Goal: Task Accomplishment & Management: Understand process/instructions

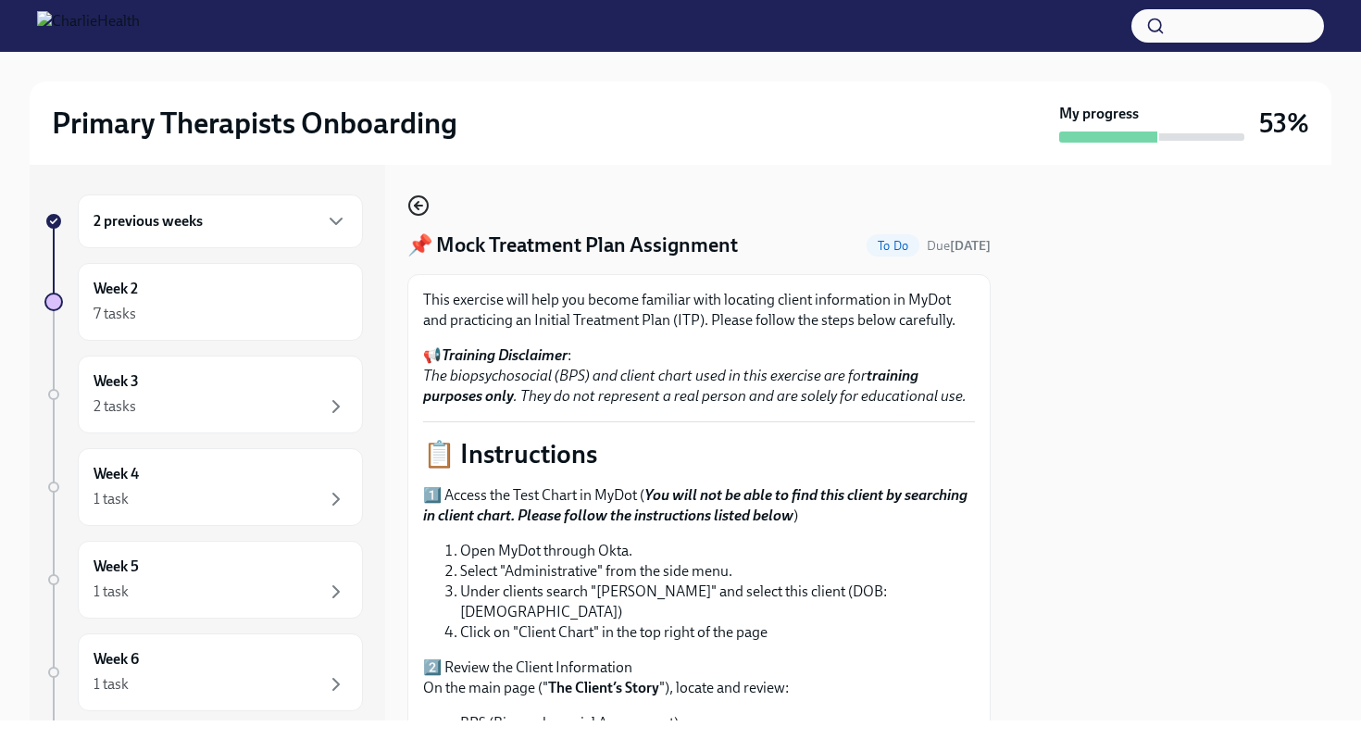
click at [414, 200] on icon "button" at bounding box center [418, 205] width 22 height 22
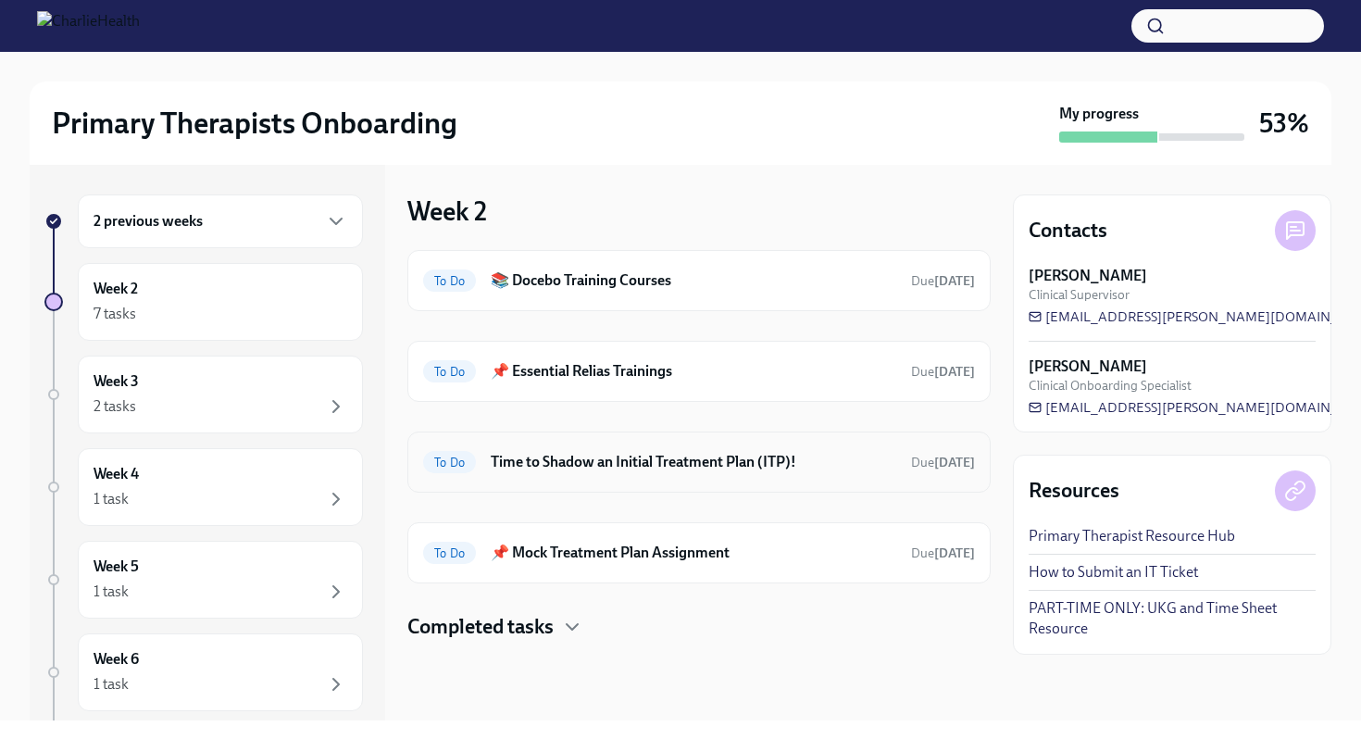
click at [617, 475] on div "To Do Time to Shadow an Initial Treatment Plan (ITP)! Due [DATE]" at bounding box center [699, 462] width 552 height 30
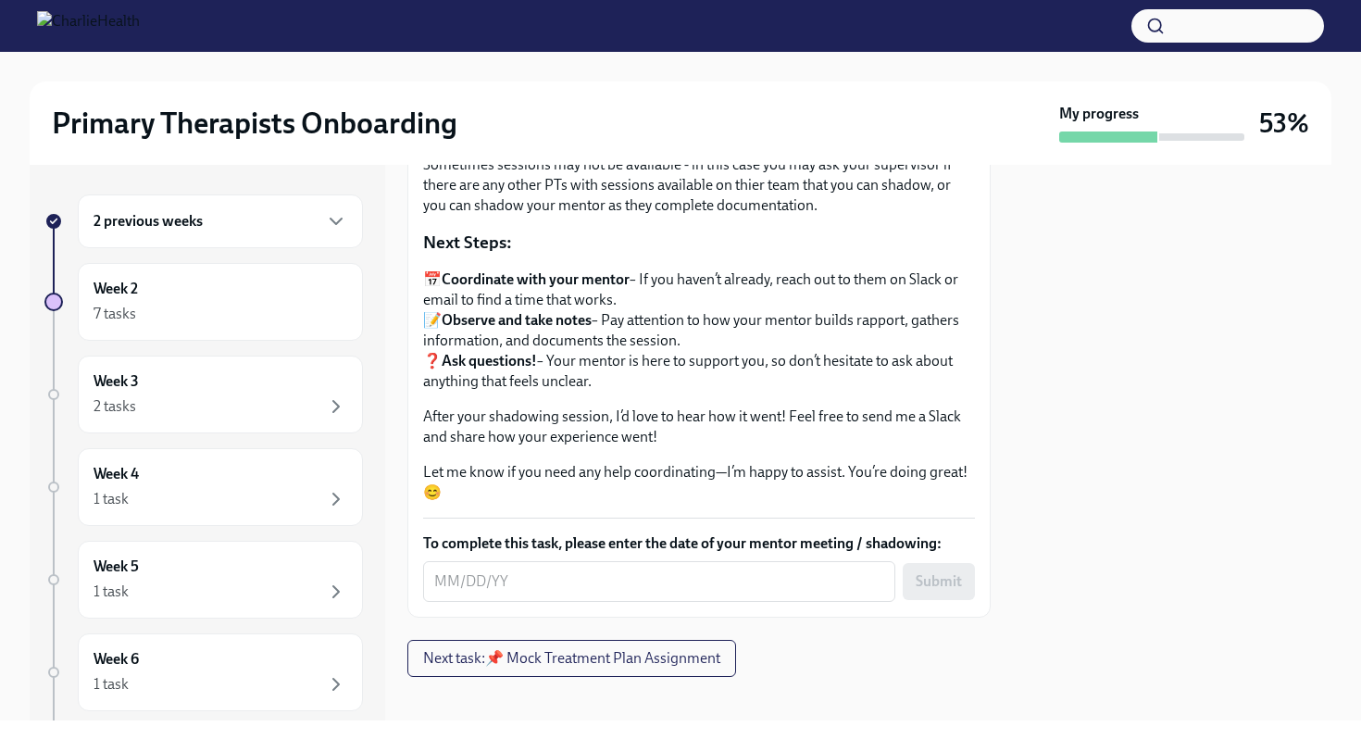
scroll to position [262, 0]
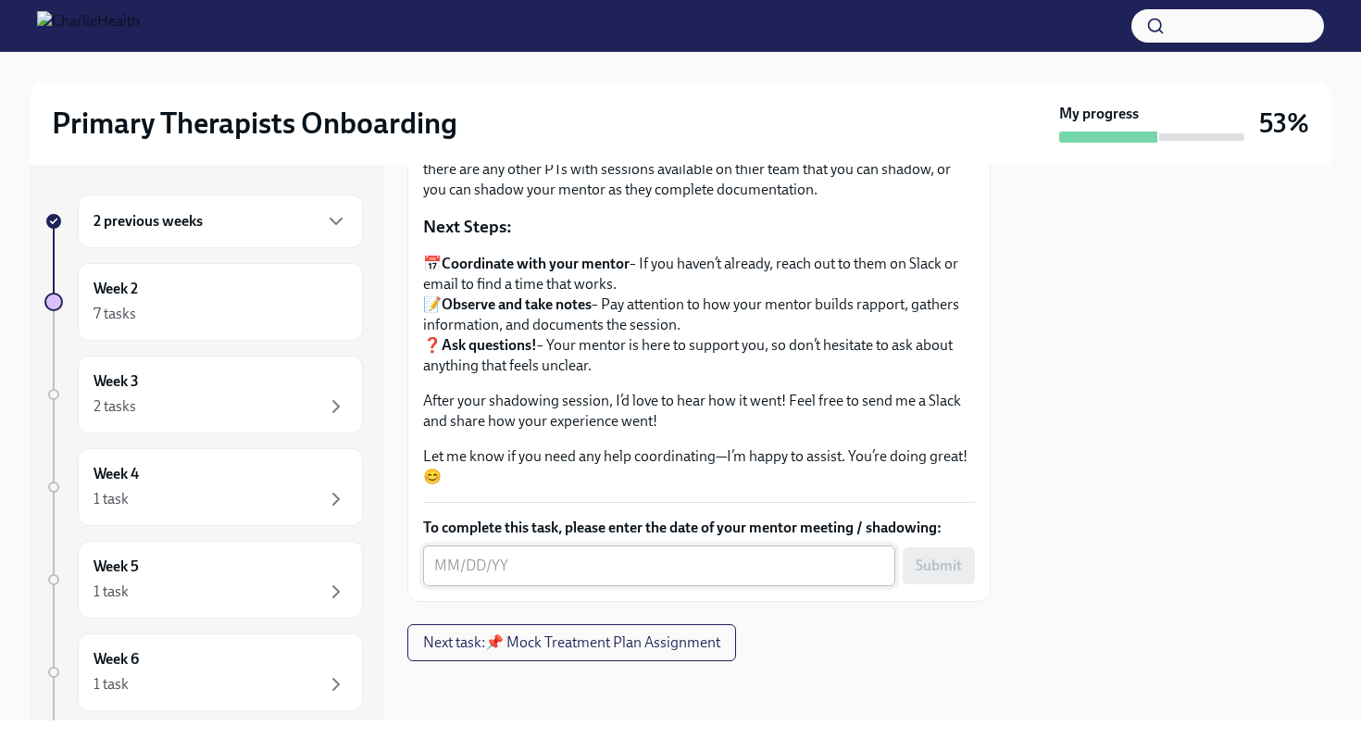
click at [556, 576] on textarea "To complete this task, please enter the date of your mentor meeting / shadowing:" at bounding box center [659, 566] width 450 height 22
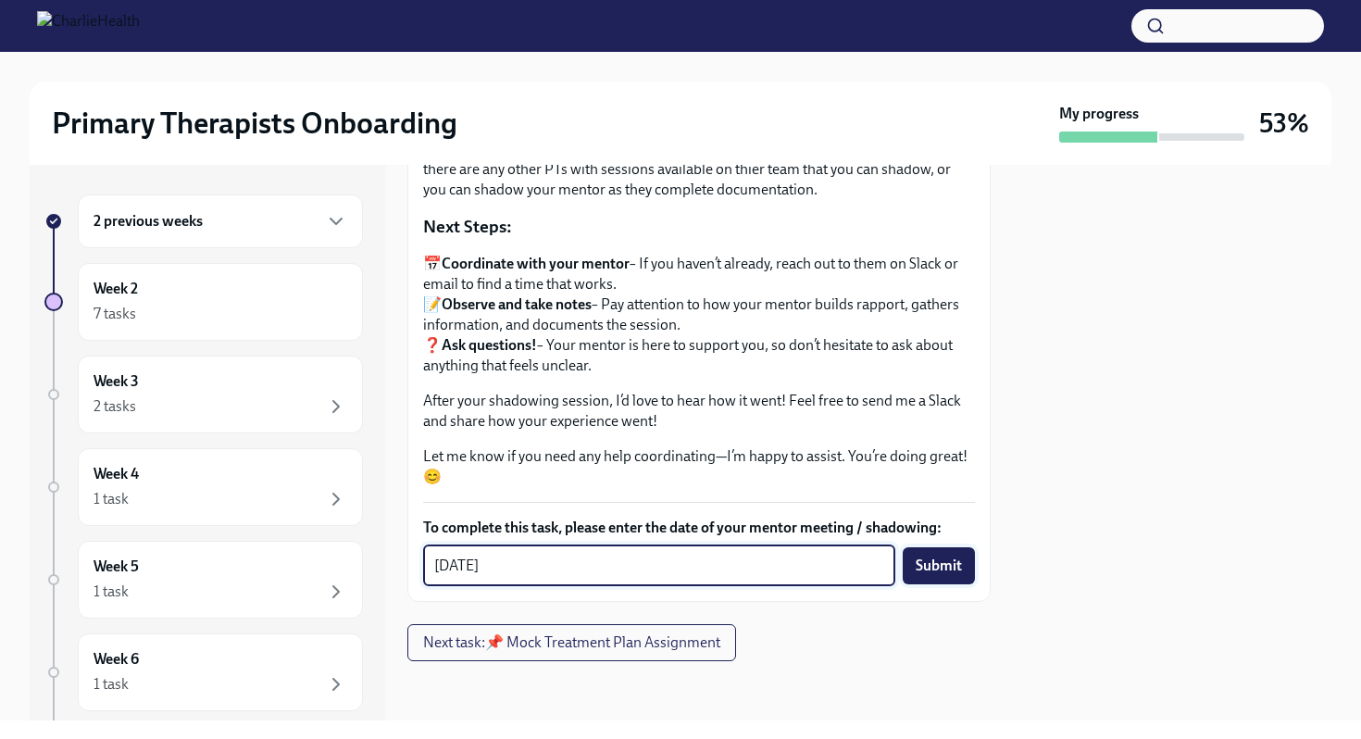
type textarea "[DATE]"
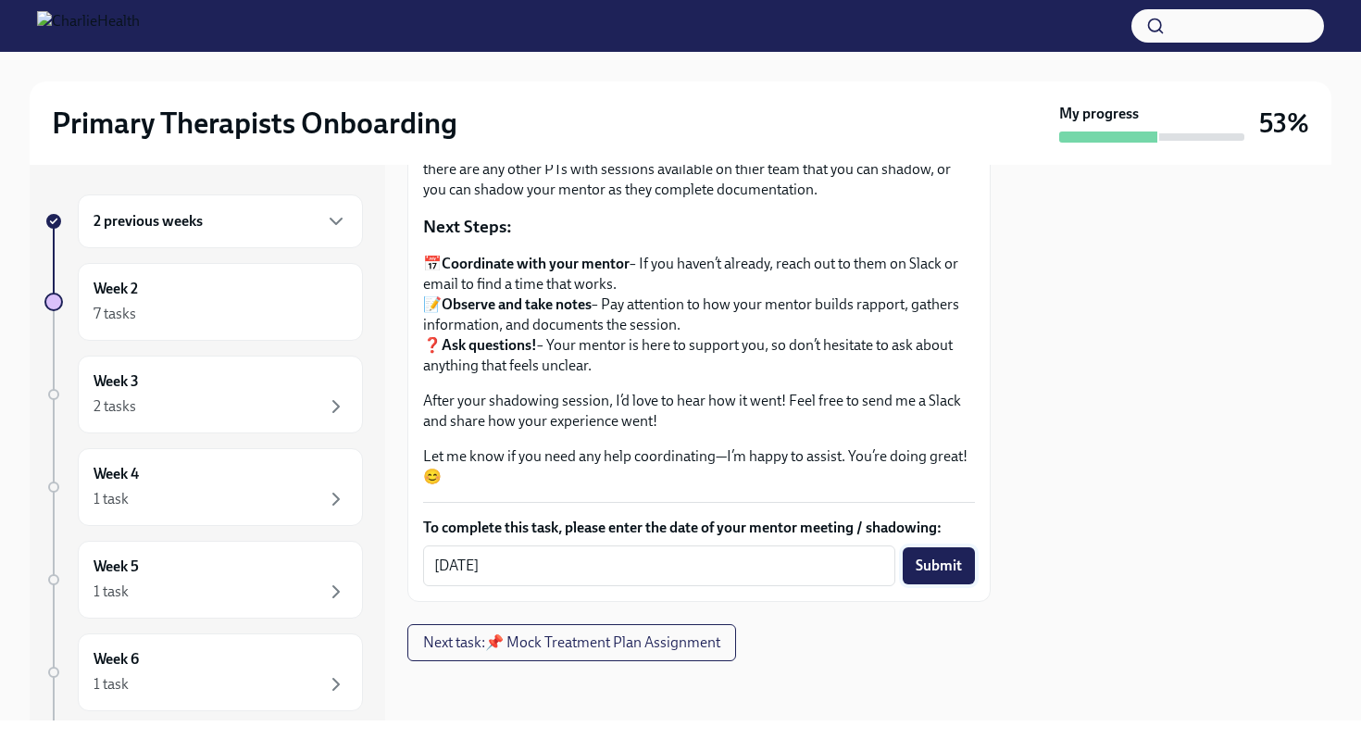
click at [930, 563] on span "Submit" at bounding box center [939, 565] width 46 height 19
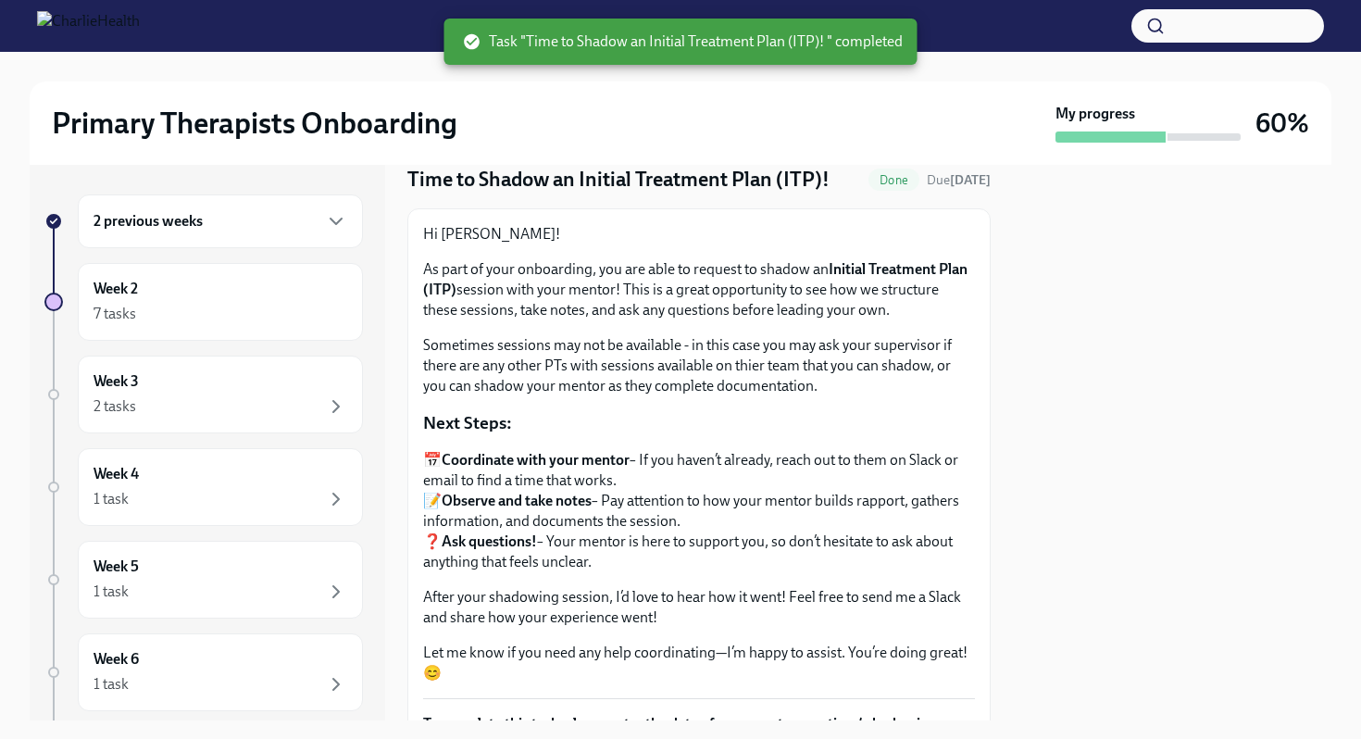
scroll to position [0, 0]
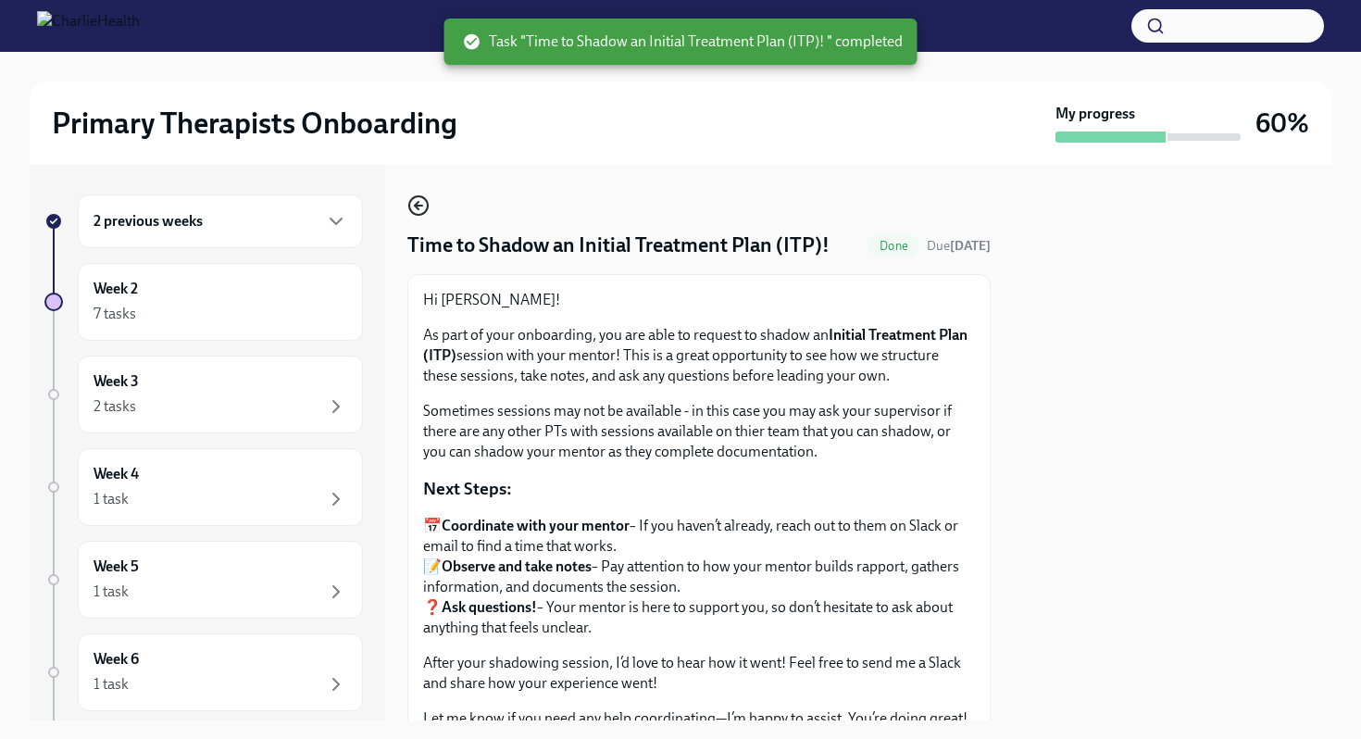
click at [408, 203] on icon "button" at bounding box center [418, 205] width 22 height 22
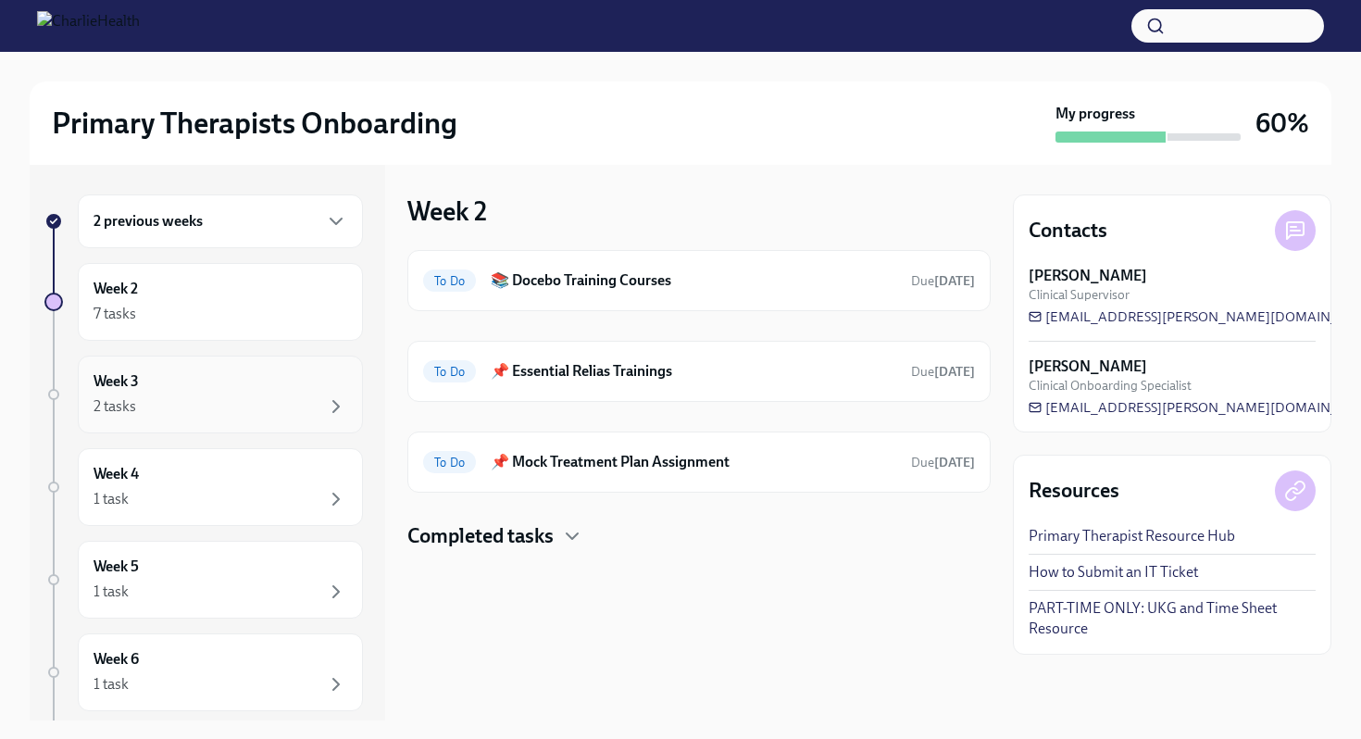
click at [260, 385] on div "Week 3 2 tasks" at bounding box center [221, 394] width 254 height 46
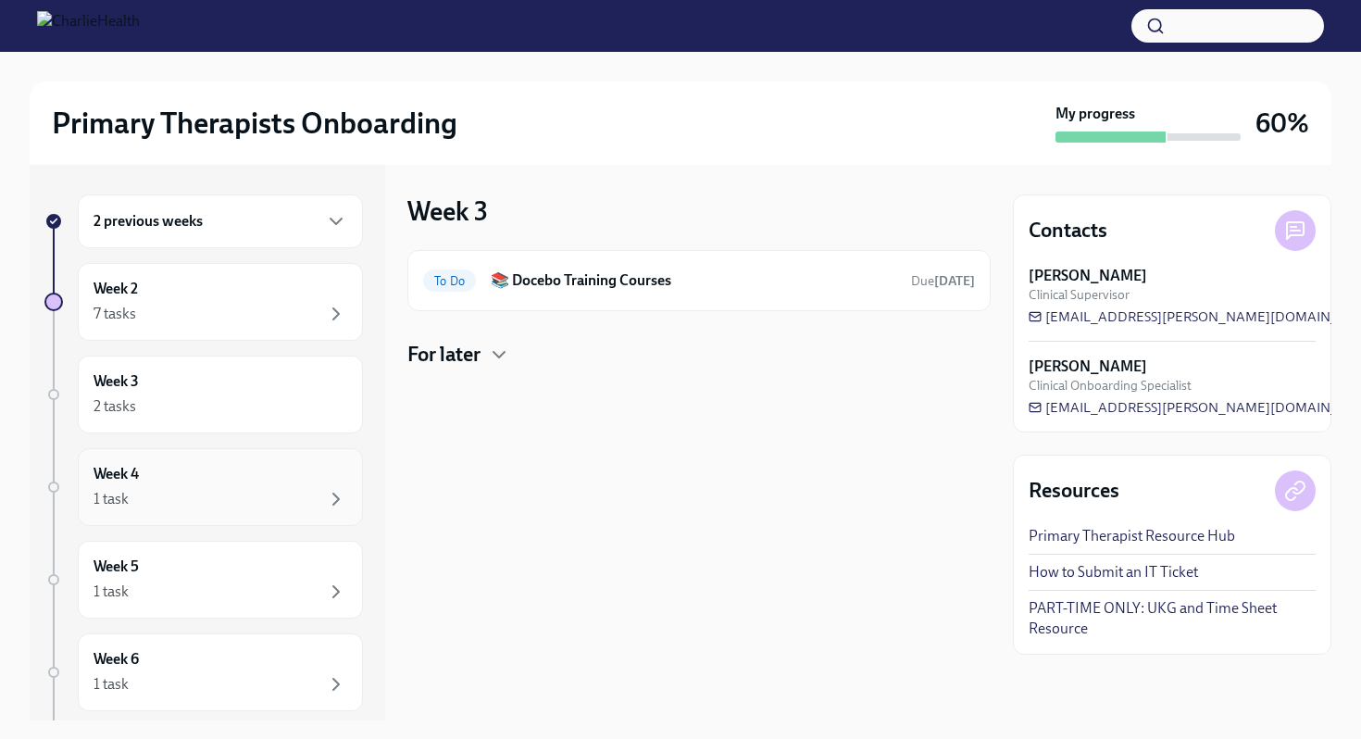
click at [217, 490] on div "1 task" at bounding box center [221, 499] width 254 height 22
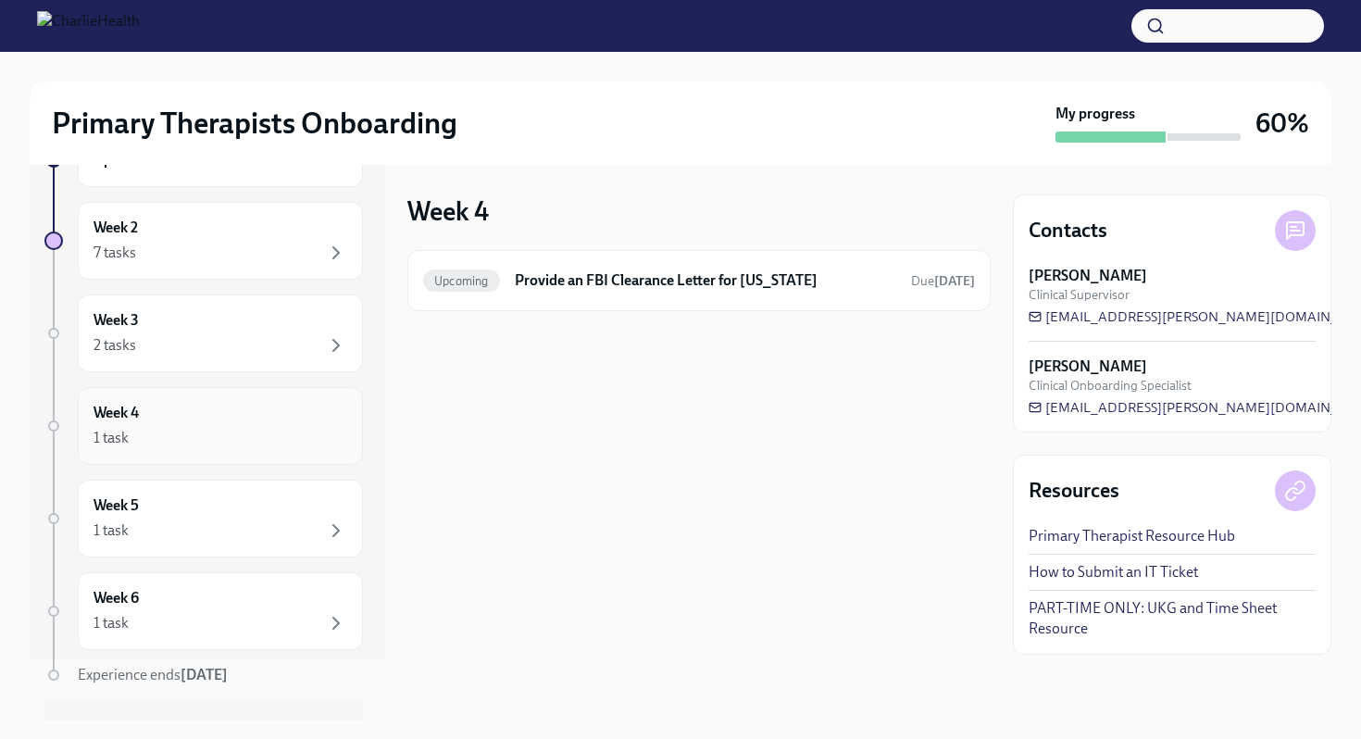
scroll to position [100, 0]
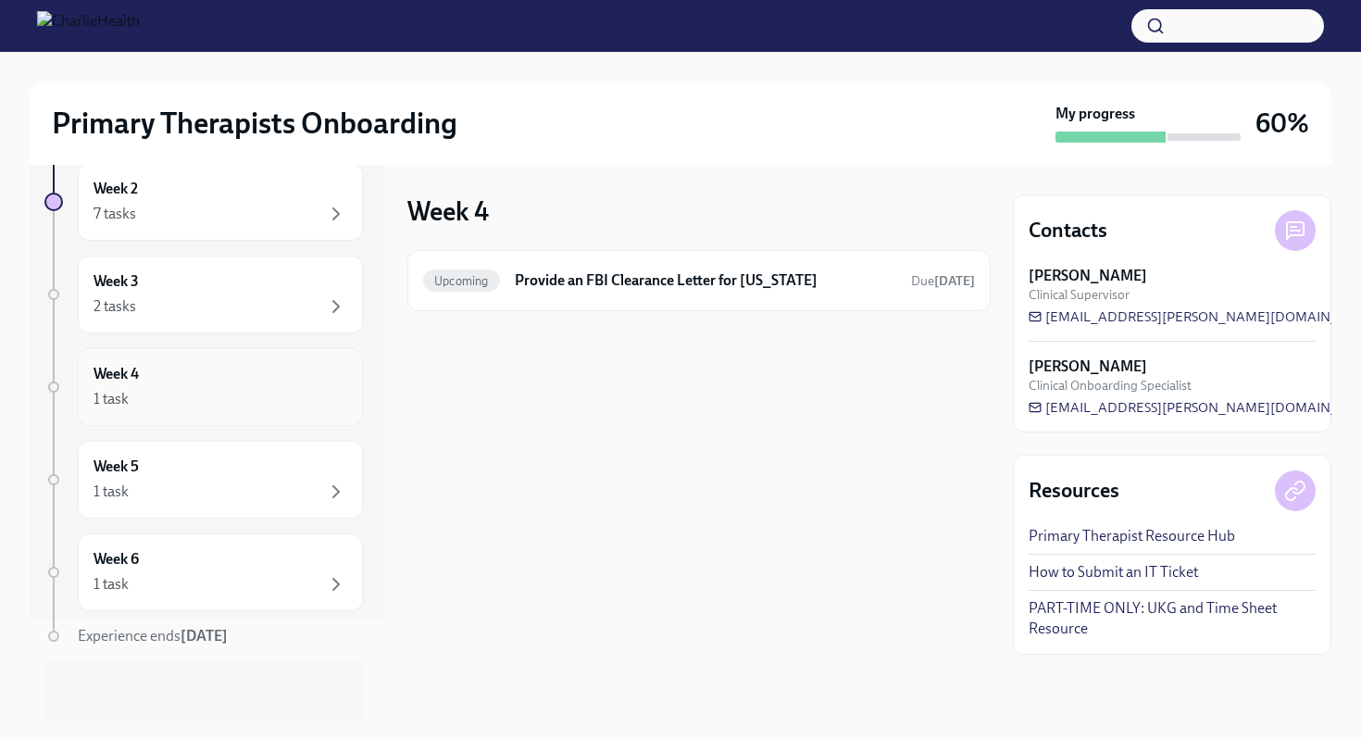
click at [217, 490] on div "1 task" at bounding box center [221, 491] width 254 height 22
click at [211, 582] on div "1 task" at bounding box center [221, 584] width 254 height 22
click at [253, 220] on div "7 tasks" at bounding box center [221, 214] width 254 height 22
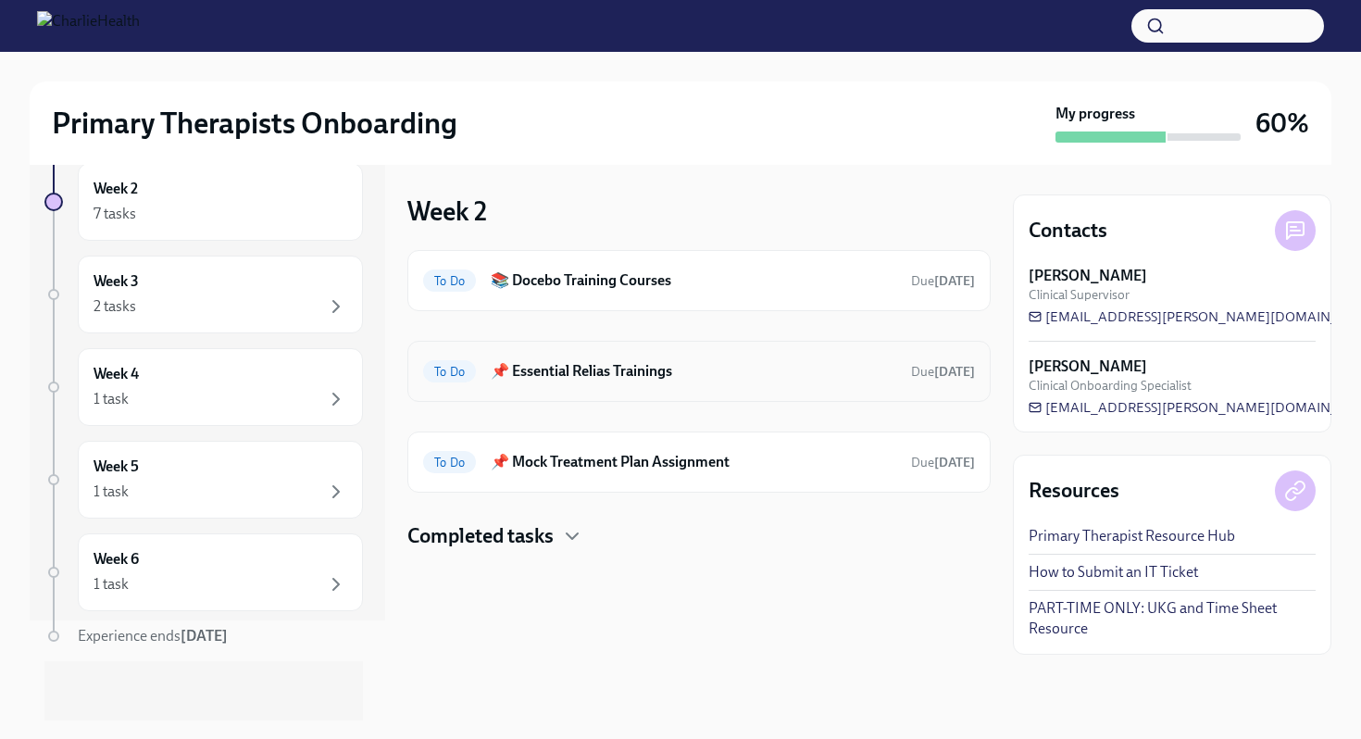
click at [576, 366] on h6 "📌 Essential Relias Trainings" at bounding box center [694, 371] width 406 height 20
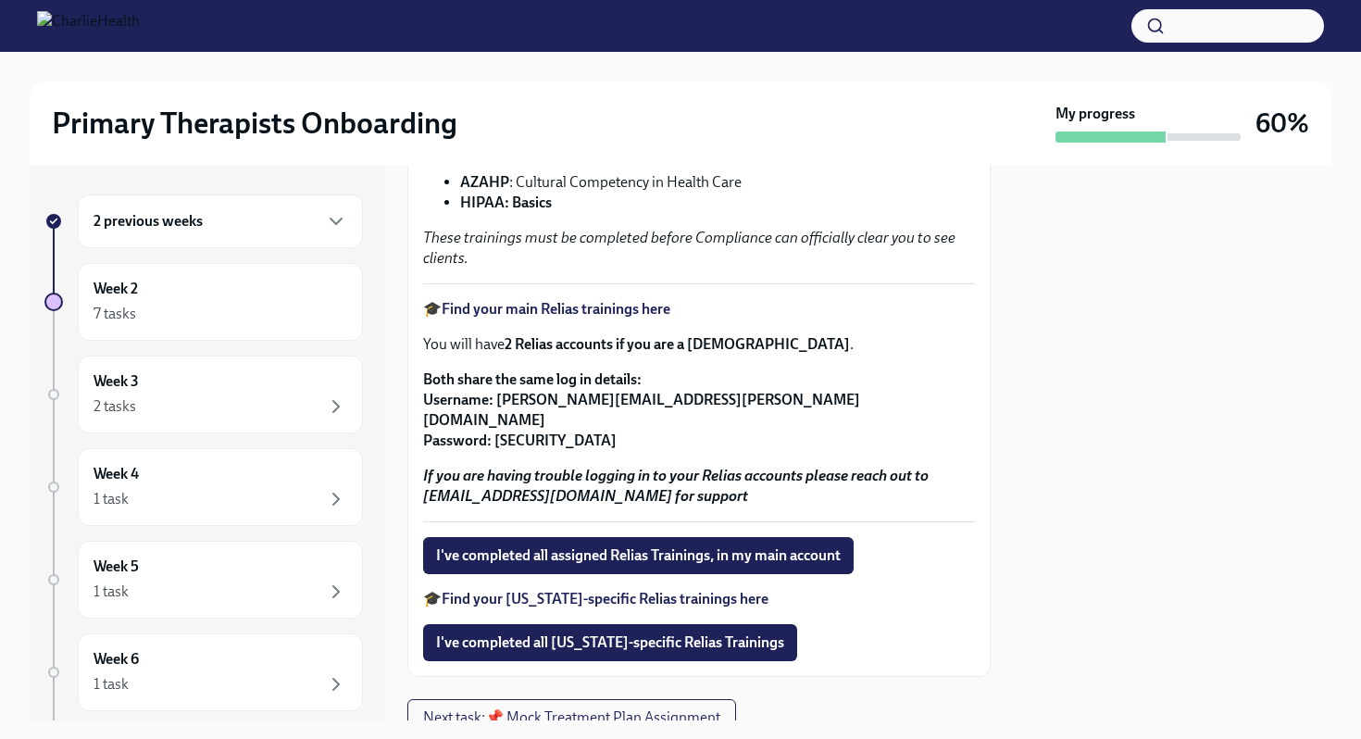
scroll to position [409, 0]
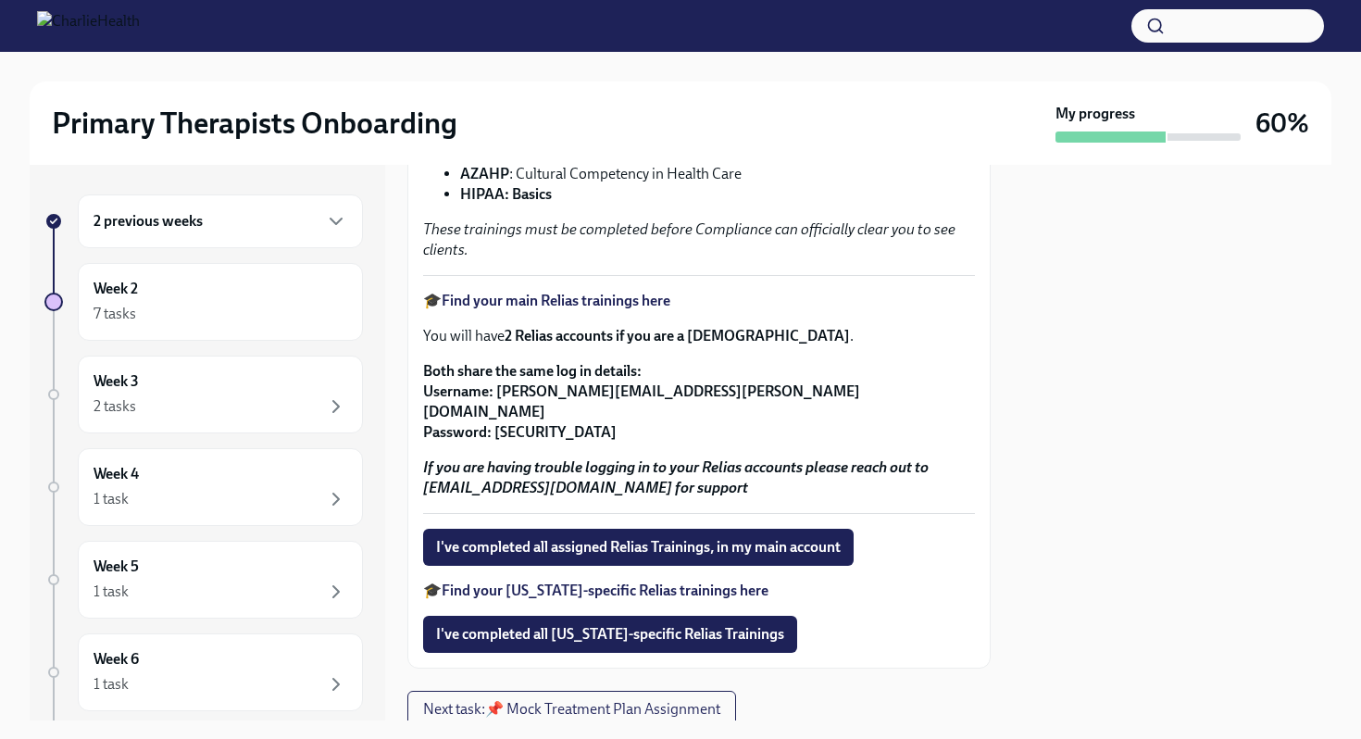
click at [563, 300] on strong "Find your main Relias trainings here" at bounding box center [556, 301] width 229 height 18
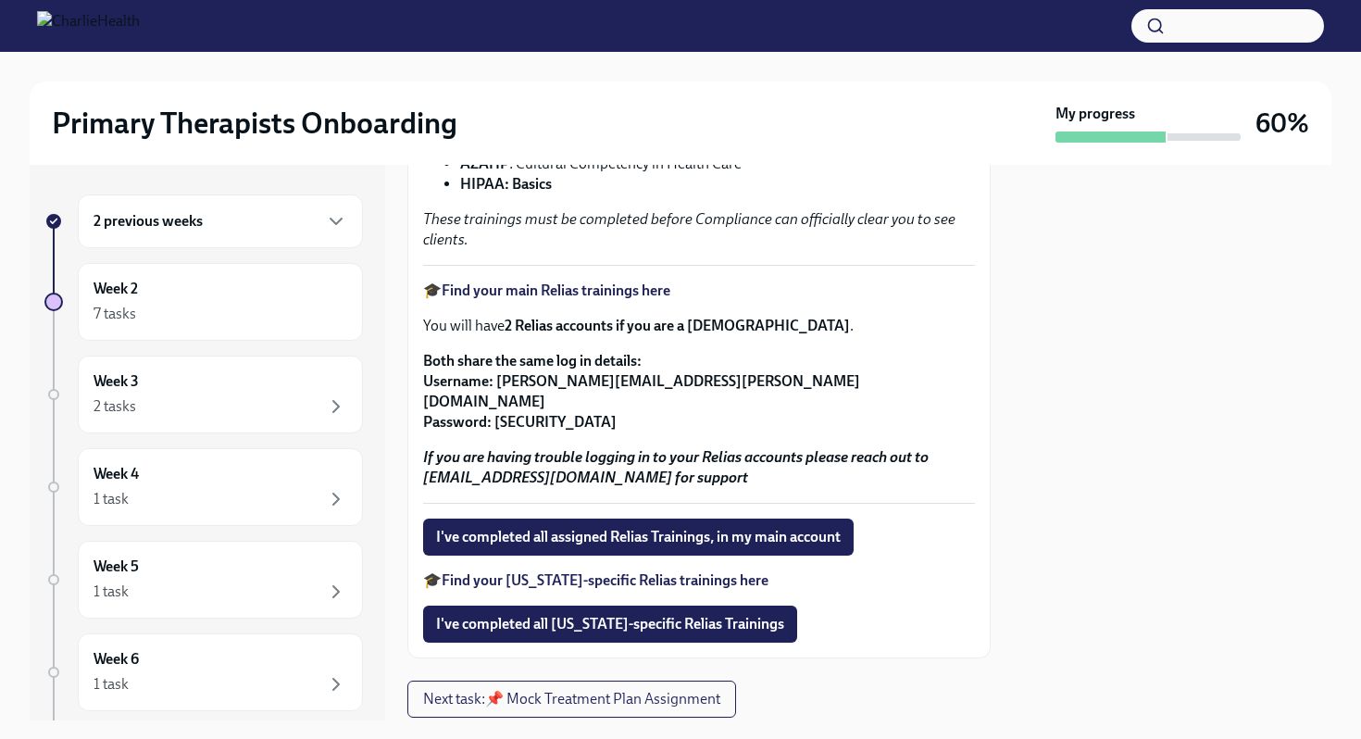
click at [580, 284] on strong "Find your main Relias trainings here" at bounding box center [556, 290] width 229 height 18
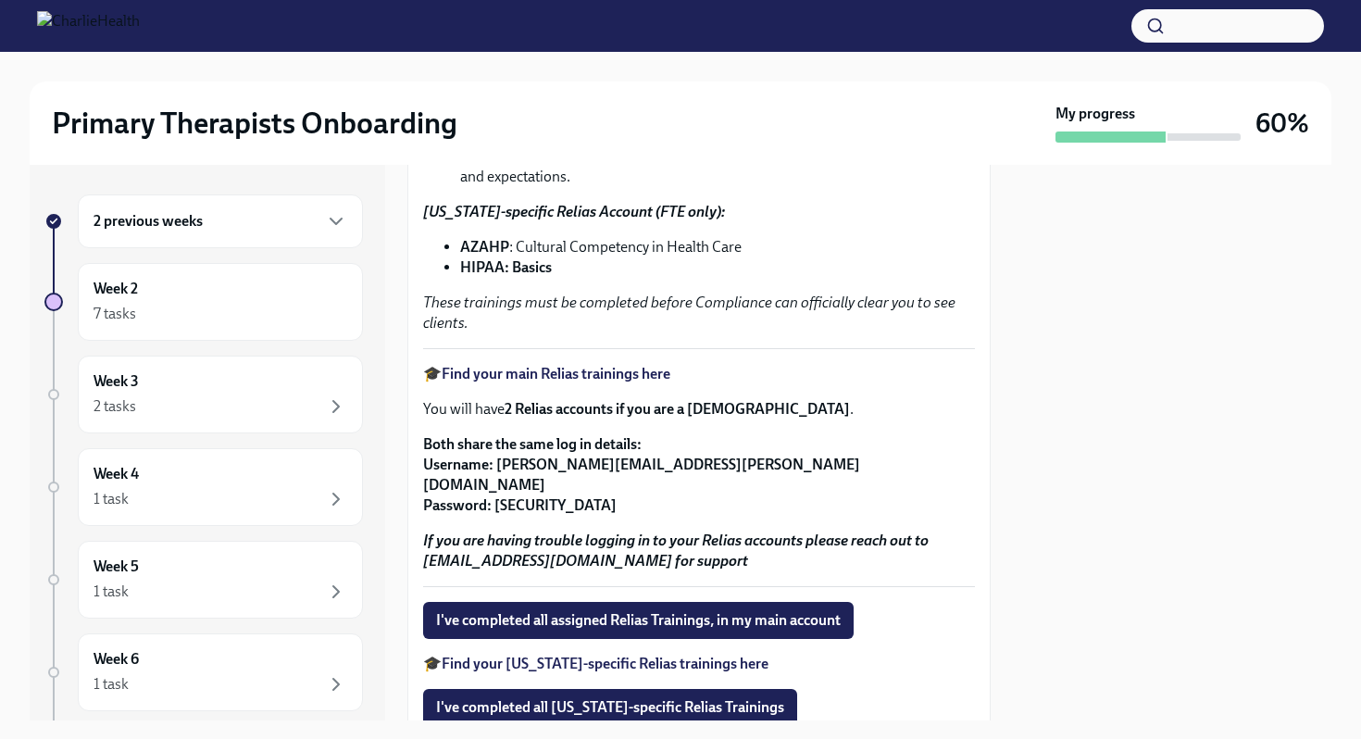
scroll to position [455, 0]
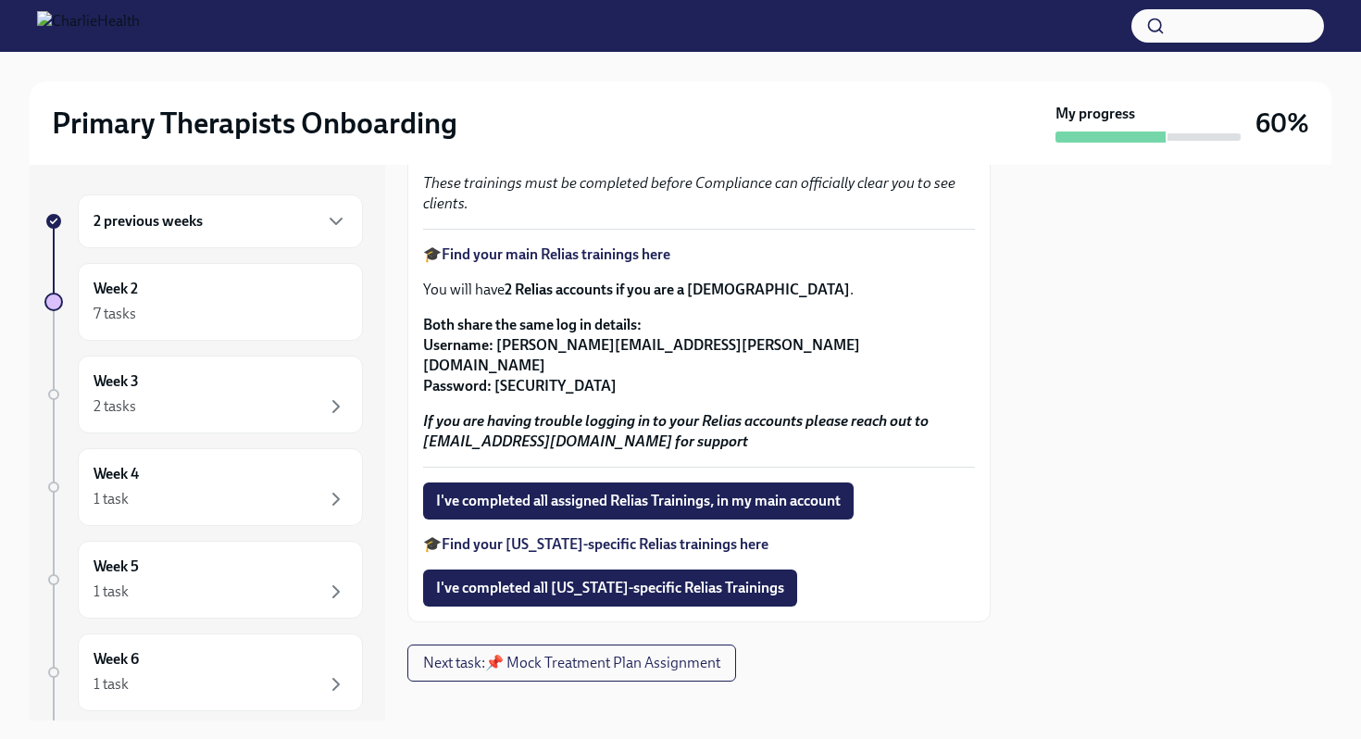
click at [679, 425] on strong "If you are having trouble logging in to your Relias accounts please reach out t…" at bounding box center [675, 431] width 505 height 38
drag, startPoint x: 681, startPoint y: 423, endPoint x: 427, endPoint y: 429, distance: 254.7
click at [427, 428] on strong "If you are having trouble logging in to your Relias accounts please reach out t…" at bounding box center [675, 431] width 505 height 38
copy strong "[EMAIL_ADDRESS][DOMAIN_NAME]"
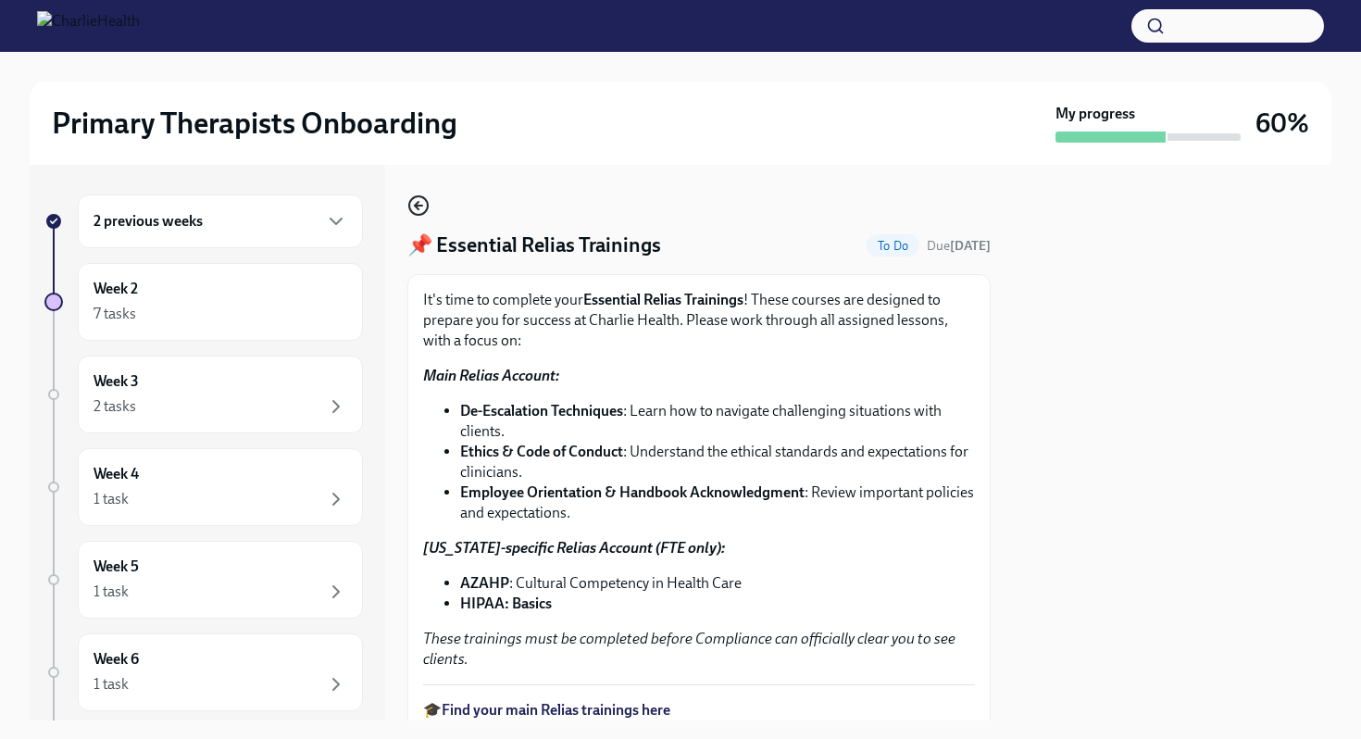
click at [414, 205] on icon "button" at bounding box center [418, 205] width 22 height 22
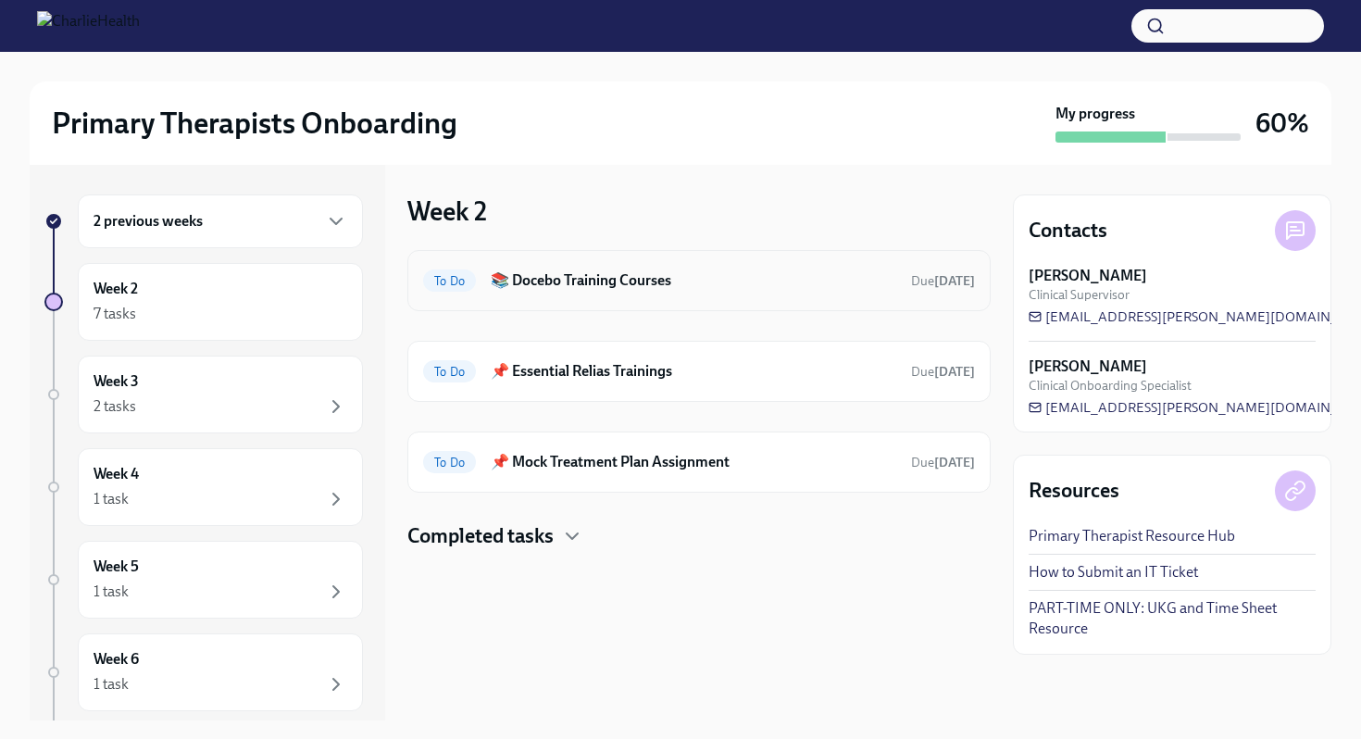
click at [617, 275] on h6 "📚 Docebo Training Courses" at bounding box center [694, 280] width 406 height 20
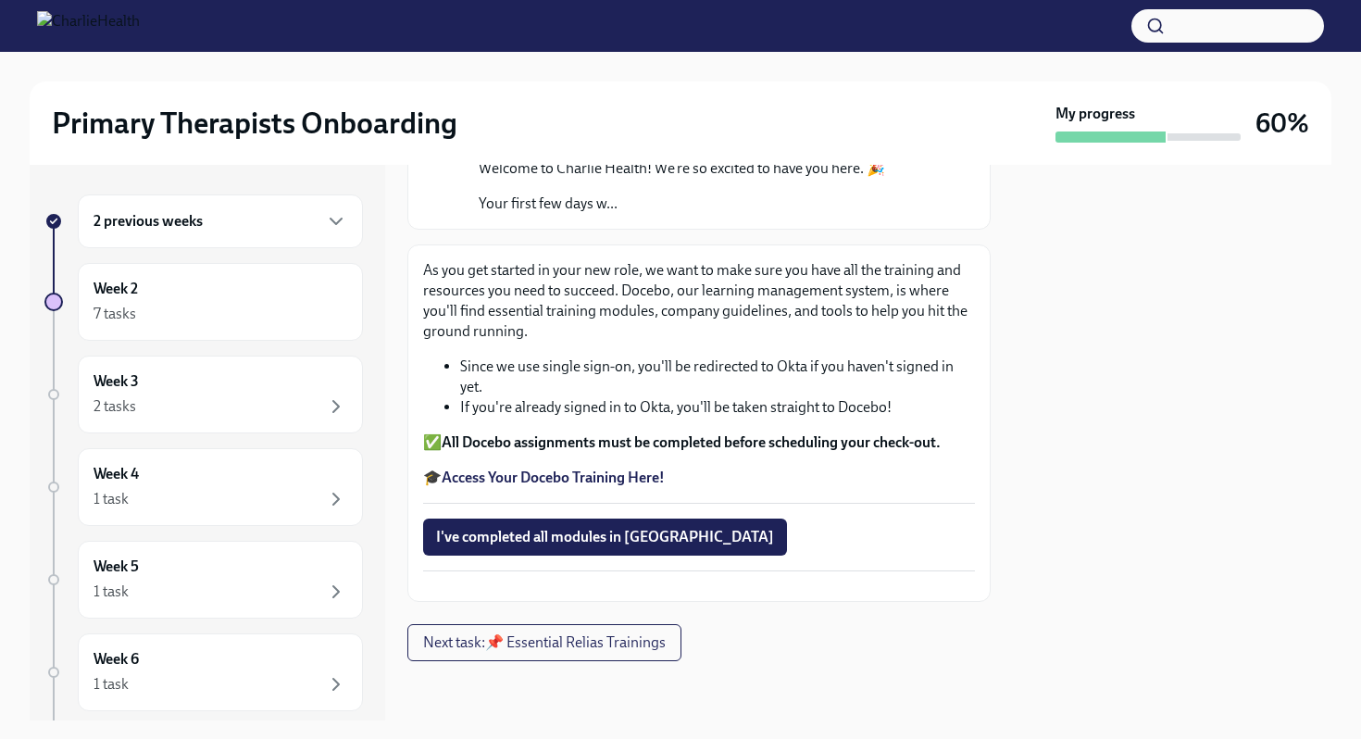
scroll to position [213, 0]
click at [599, 468] on strong "Access Your Docebo Training Here!" at bounding box center [553, 477] width 223 height 18
